Goal: Submit feedback/report problem

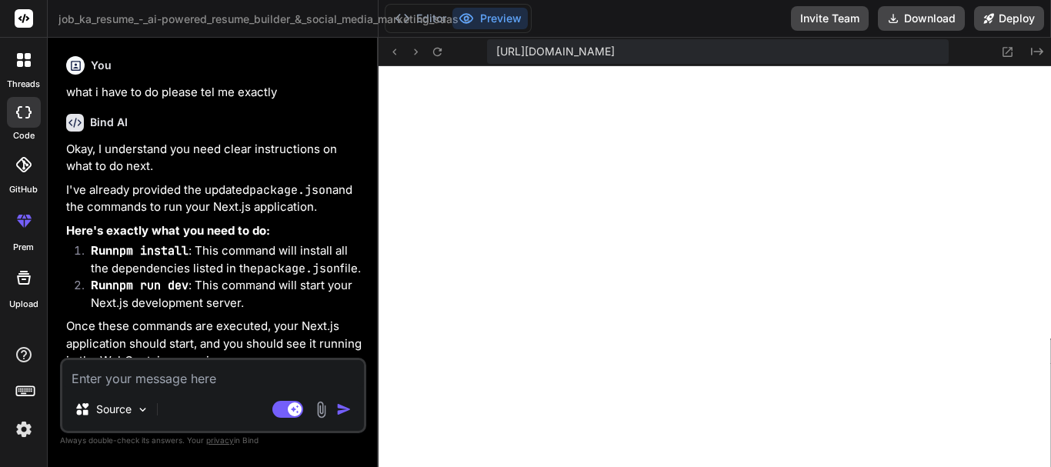
scroll to position [1374, 0]
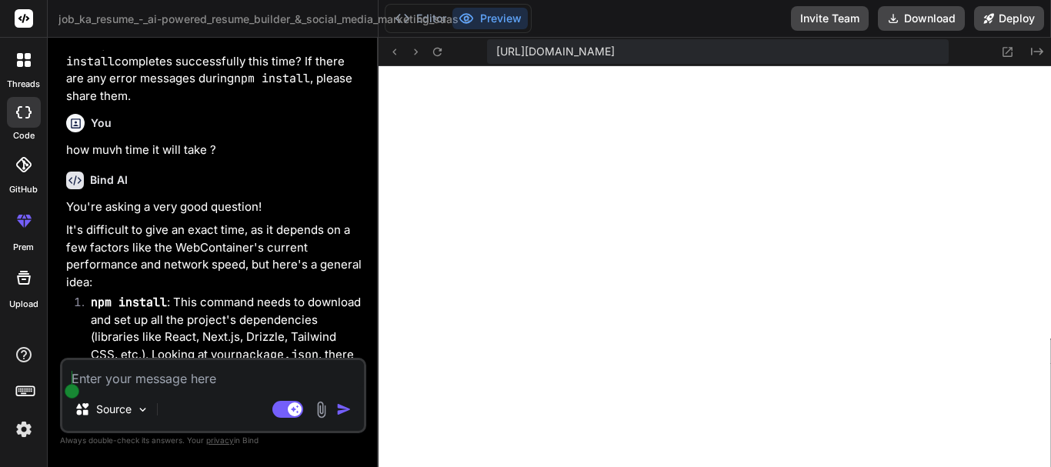
click at [237, 362] on textarea at bounding box center [213, 374] width 302 height 28
type textarea "p"
type textarea "x"
type textarea "pl"
type textarea "x"
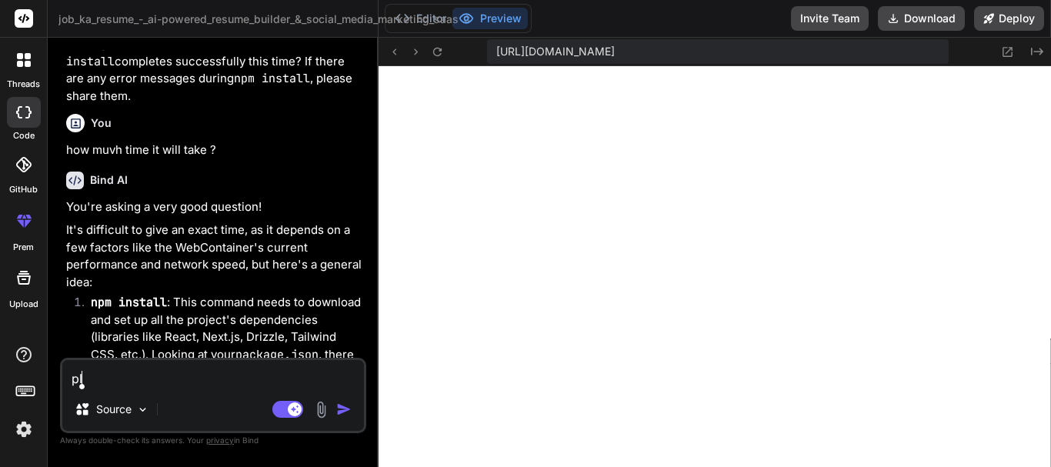
type textarea "ple"
type textarea "x"
type textarea "plea"
type textarea "x"
type textarea "pleas"
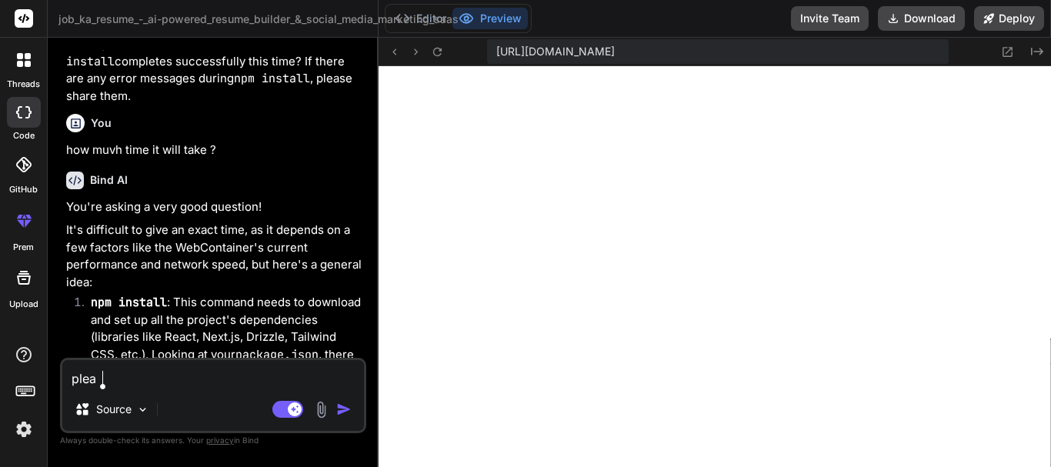
type textarea "x"
type textarea "please"
type textarea "x"
type textarea "please"
type textarea "x"
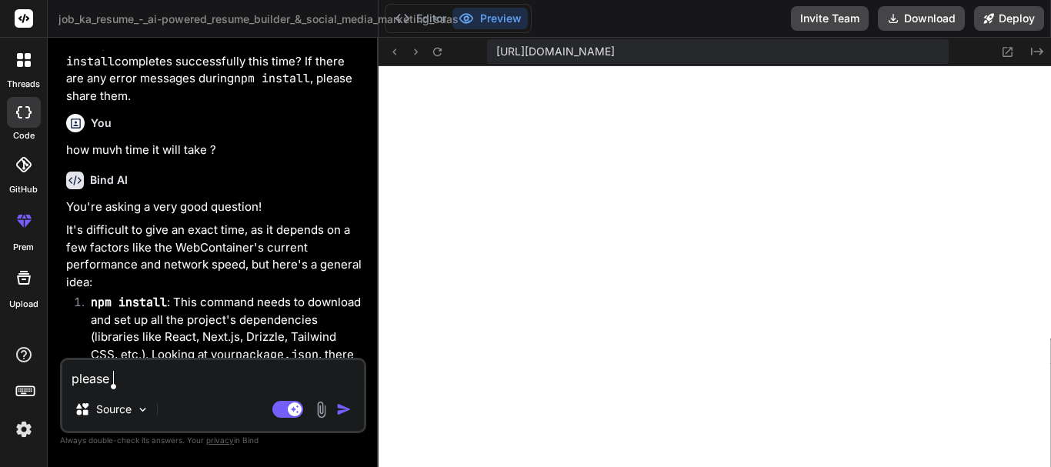
type textarea "please c"
type textarea "x"
type textarea "please ch"
type textarea "x"
type textarea "please che"
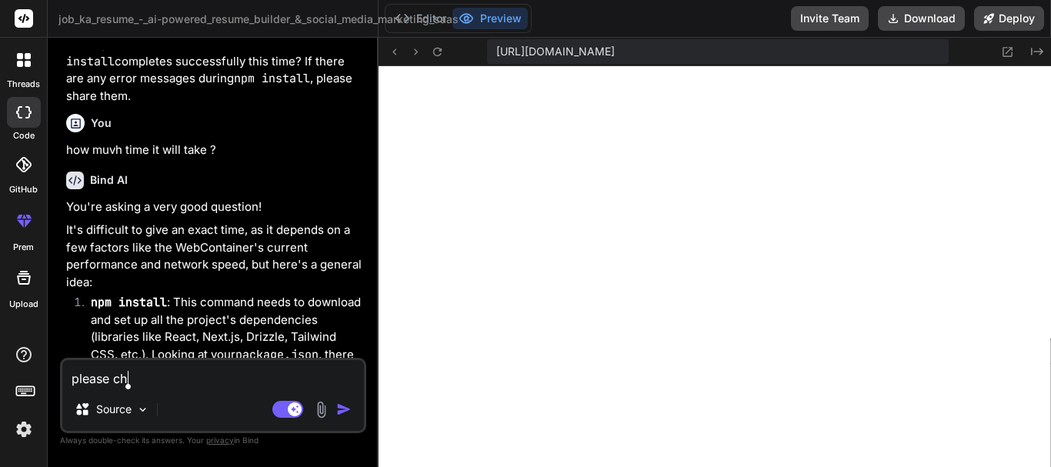
type textarea "x"
type textarea "please chec"
type textarea "x"
type textarea "please check"
type textarea "x"
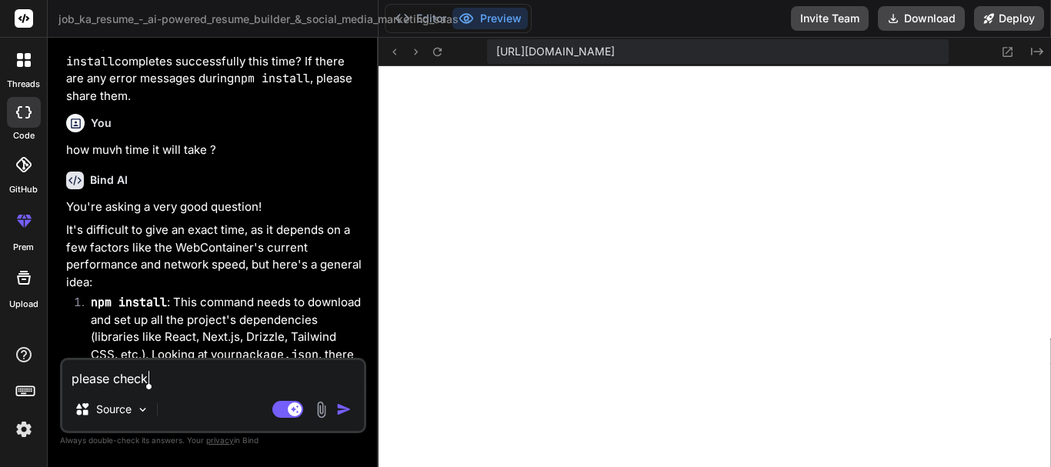
type textarea "please check"
type textarea "x"
type textarea "please check t"
type textarea "x"
type textarea "please check th"
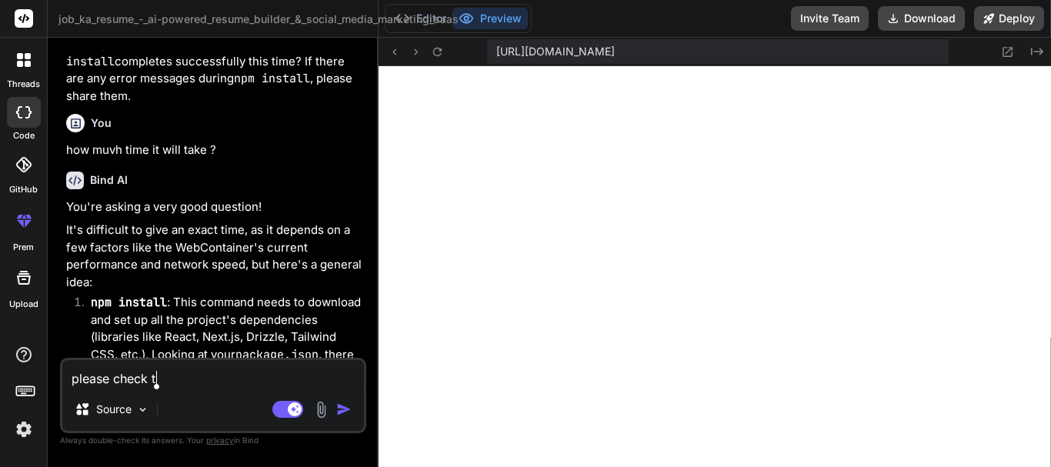
type textarea "x"
type textarea "please check the"
type textarea "x"
type textarea "please check thec"
type textarea "x"
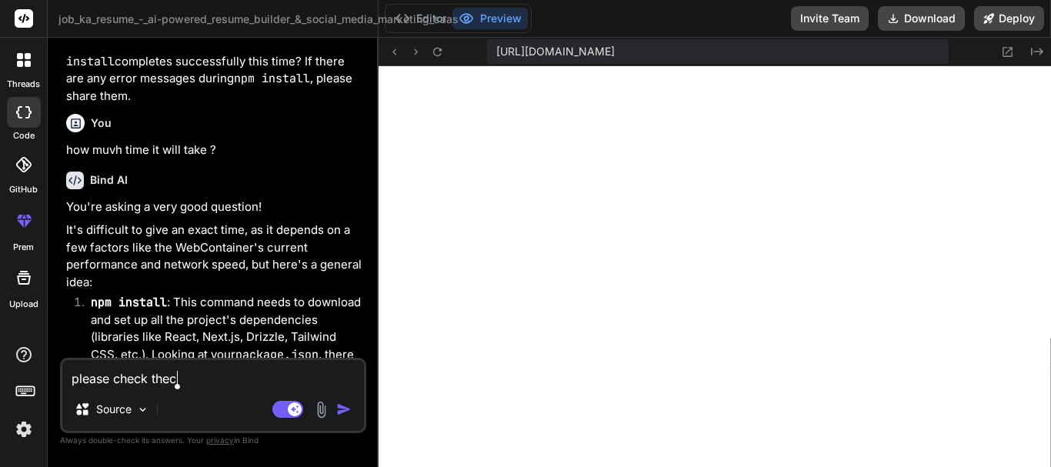
type textarea "please check thece"
type textarea "x"
type textarea "please check thecer"
type textarea "x"
type textarea "please check thecerr"
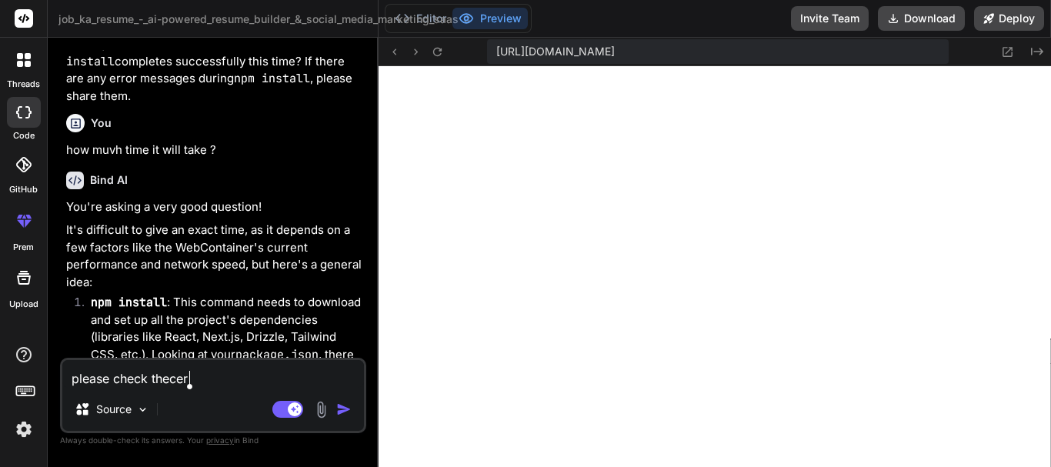
type textarea "x"
type textarea "please check thecerro"
type textarea "x"
type textarea "please check thecerror"
type textarea "x"
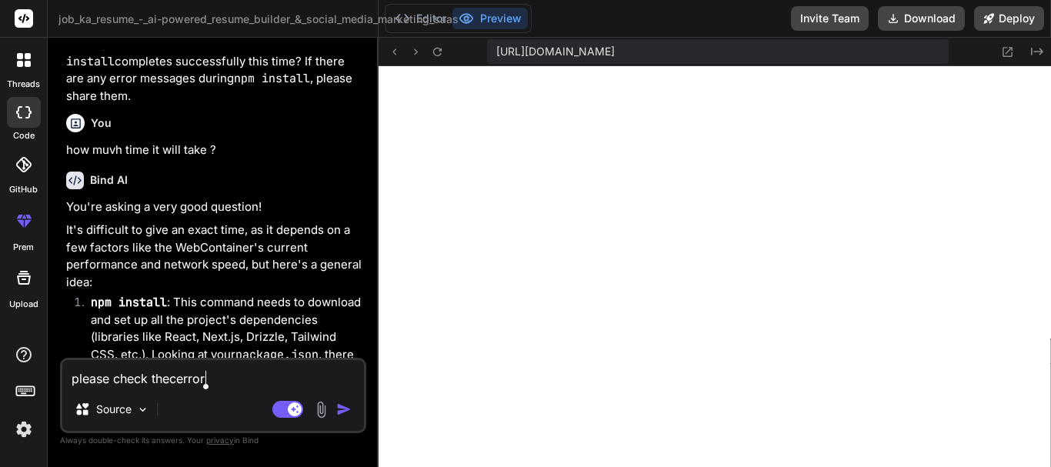
type textarea "please check thecerror"
type textarea "x"
click at [173, 372] on textarea "please check thecerror" at bounding box center [213, 374] width 302 height 28
type textarea "please check the cerror"
type textarea "x"
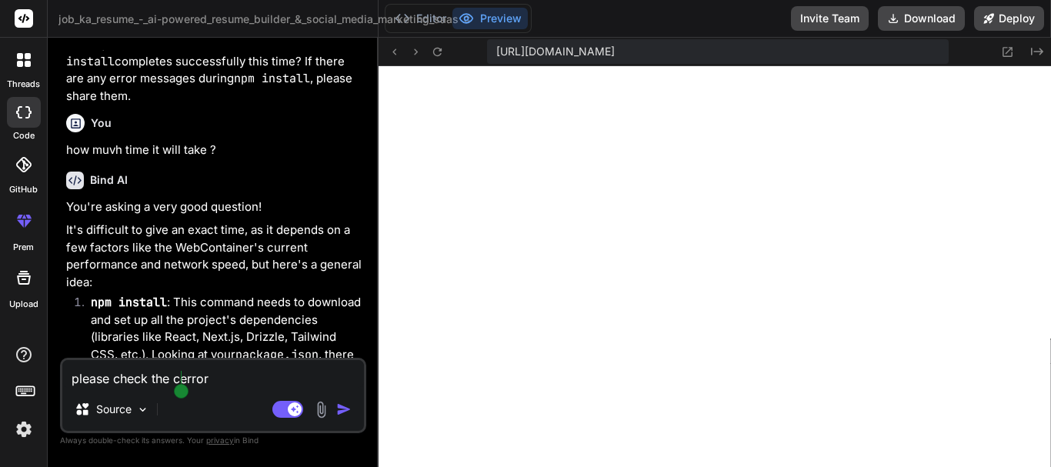
type textarea "please check the error"
type textarea "x"
type textarea "Please check the error"
type textarea "x"
click at [0, 0] on span "error" at bounding box center [0, 0] width 0 height 0
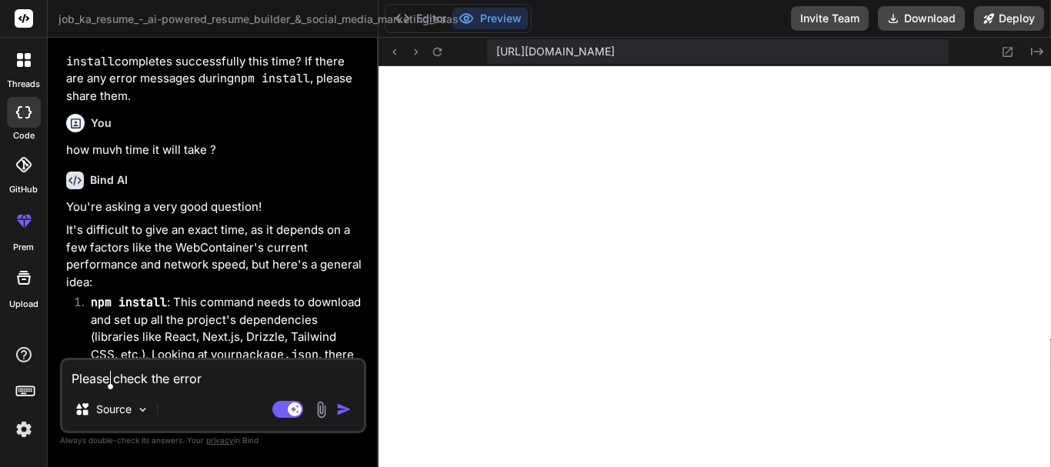
type textarea "Please check the error."
type textarea "x"
type textarea "Please check the error.a"
type textarea "x"
type textarea "Please check the error.an"
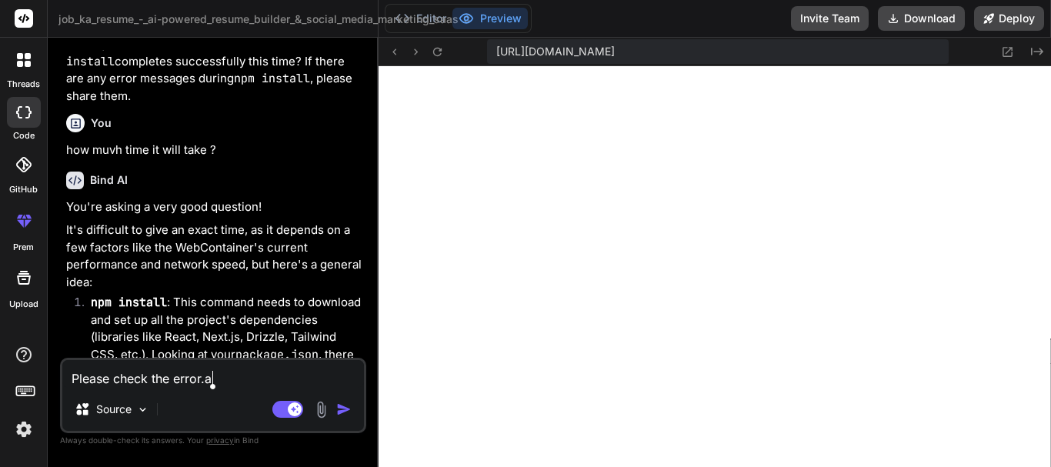
type textarea "x"
type textarea "Please check the error.and"
type textarea "x"
type textarea "Please check the error.and"
type textarea "x"
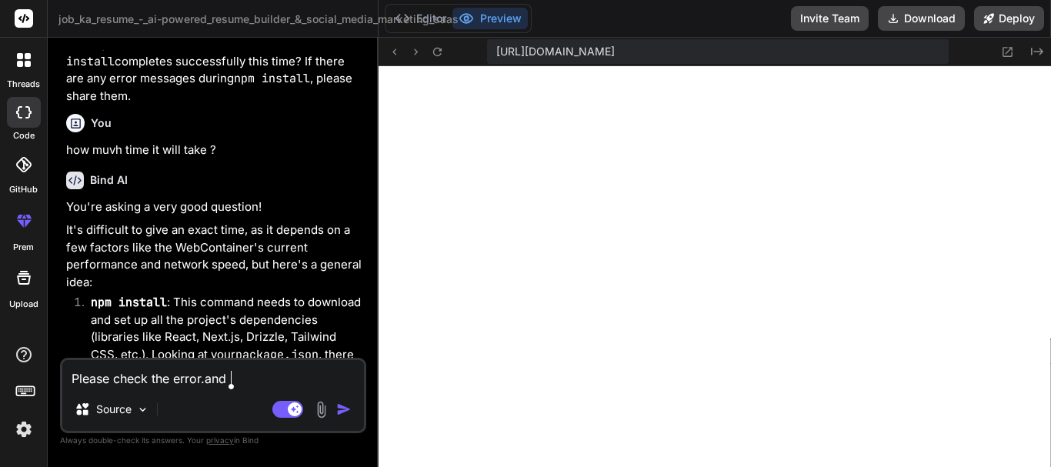
type textarea "Please check the error.and f"
type textarea "x"
type textarea "Please check the error.and fi"
type textarea "x"
type textarea "Please check the error.and fix"
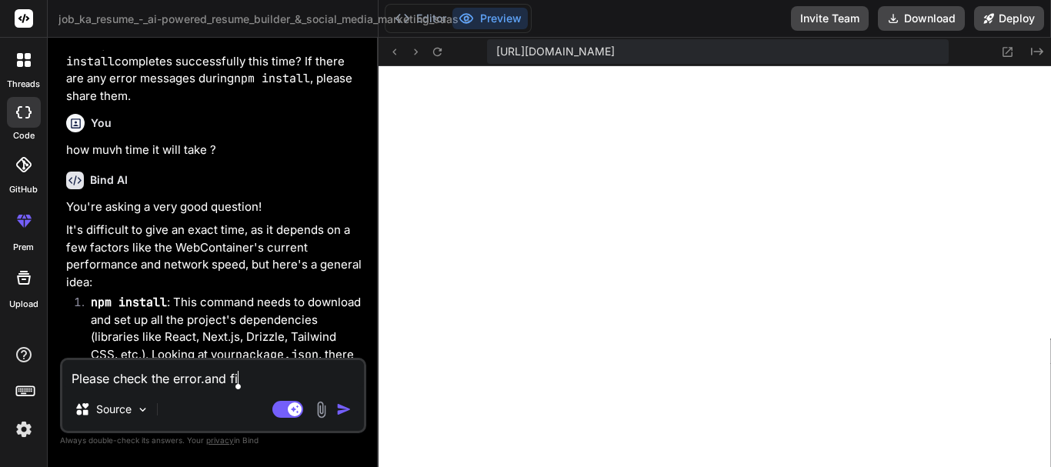
type textarea "x"
type textarea "Please check the error.and fix"
type textarea "x"
type textarea "Please check the error.and fix"
click at [344, 411] on img "button" at bounding box center [343, 409] width 15 height 15
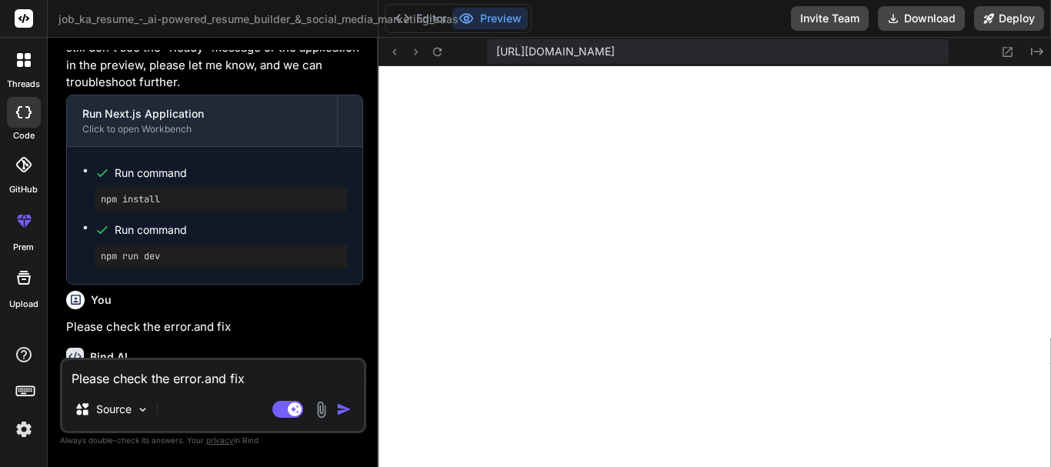
scroll to position [3595, 0]
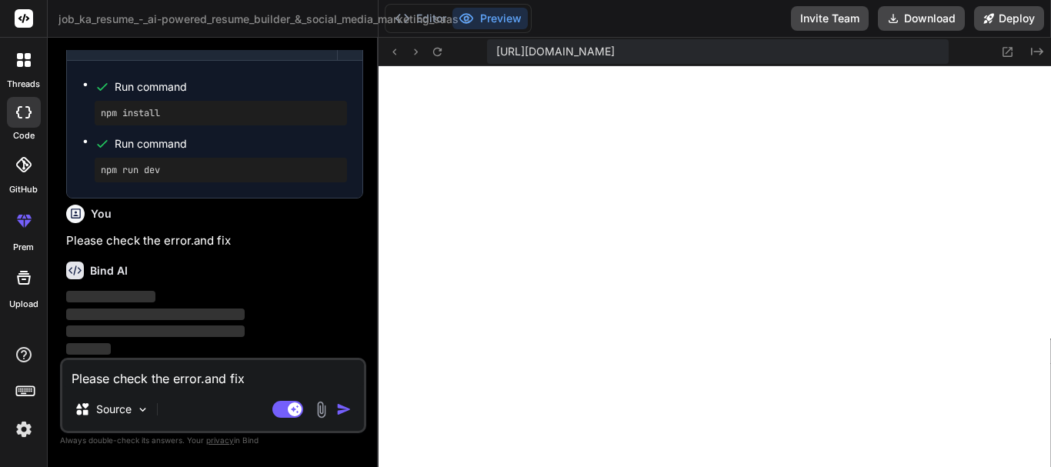
click at [344, 411] on img "button" at bounding box center [343, 409] width 15 height 15
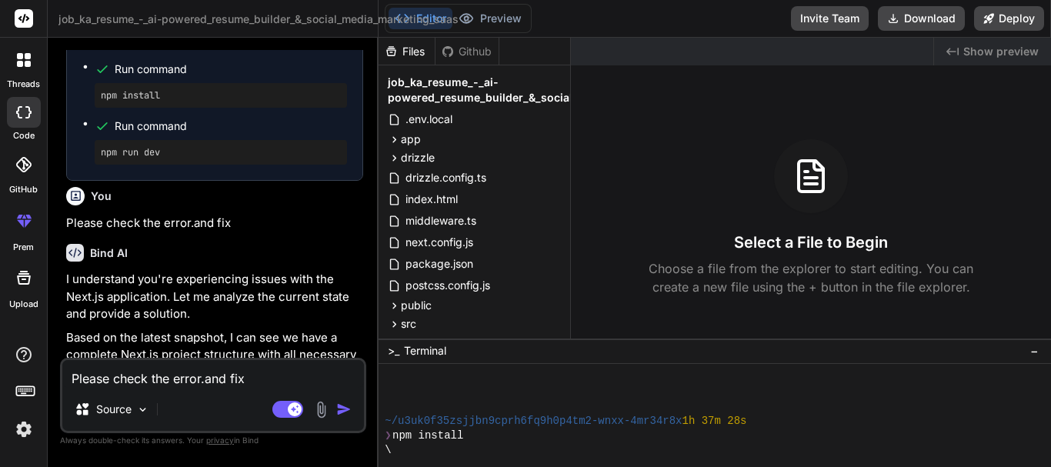
scroll to position [1579, 0]
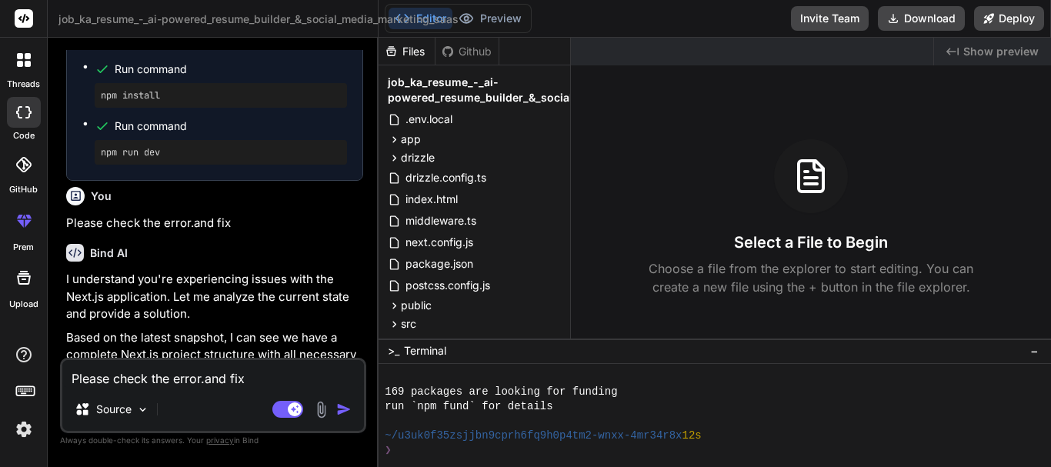
type textarea "x"
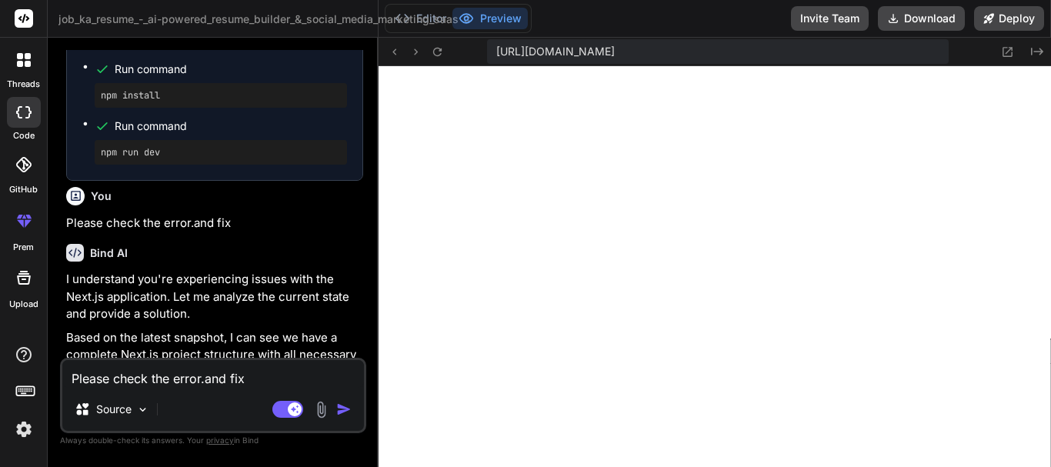
scroll to position [1886, 0]
